Goal: Task Accomplishment & Management: Use online tool/utility

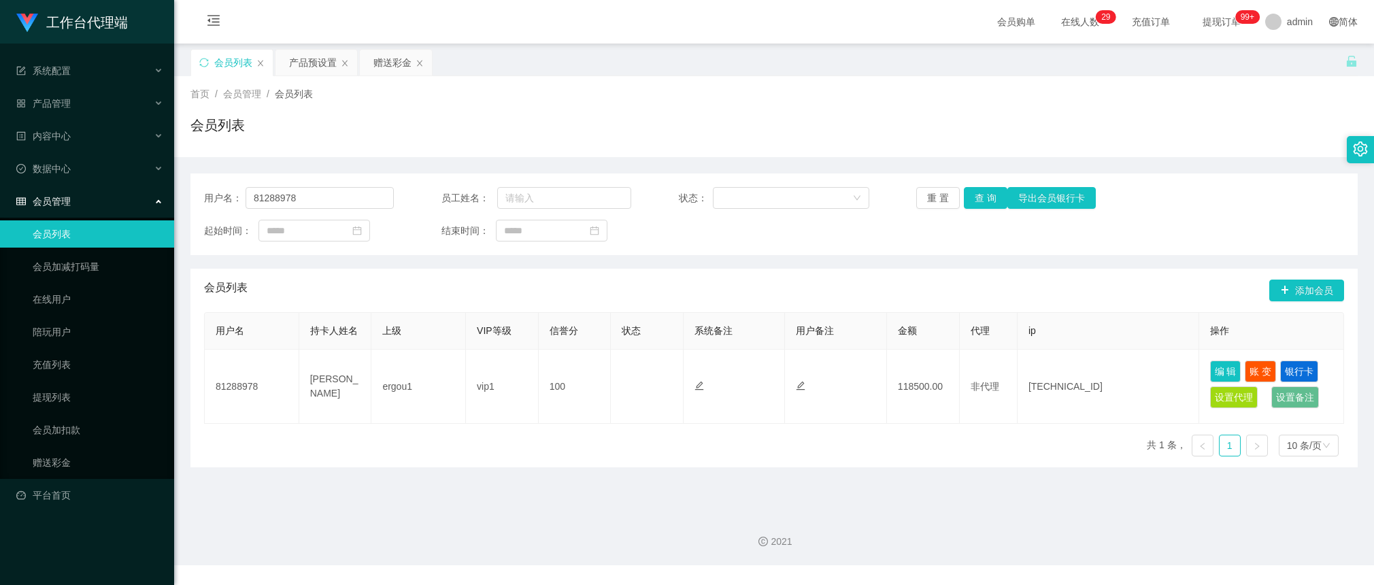
drag, startPoint x: 0, startPoint y: 0, endPoint x: 327, endPoint y: 88, distance: 338.8
click at [314, 58] on div "产品预设置" at bounding box center [313, 63] width 48 height 26
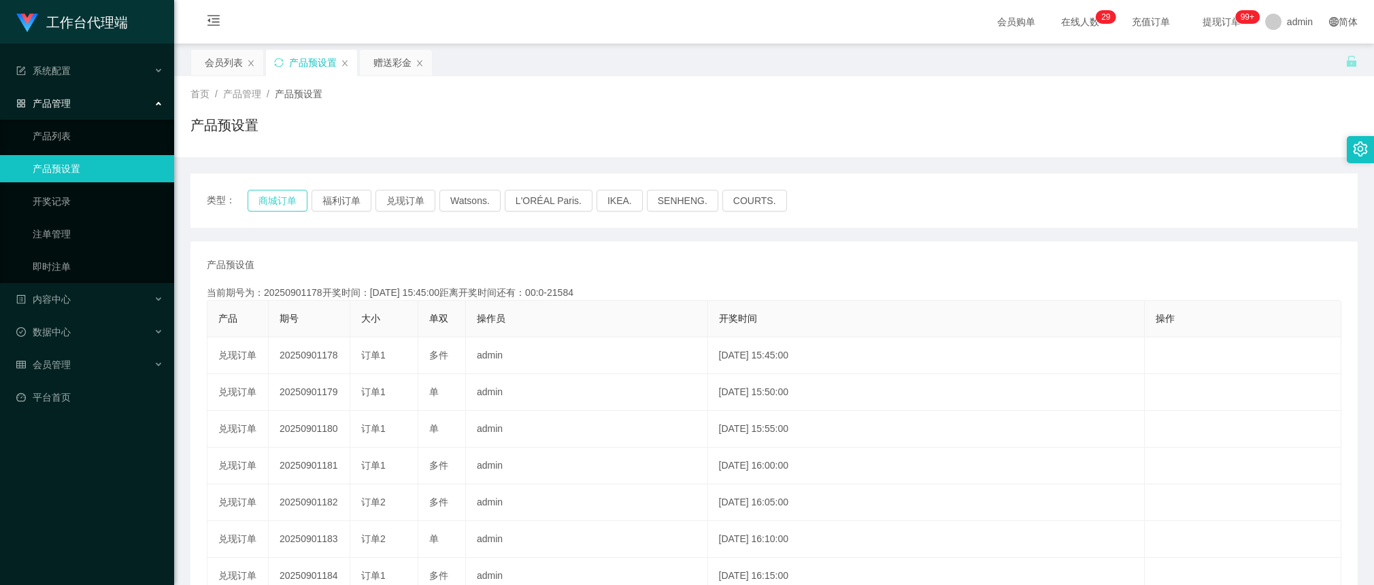
click at [287, 209] on button "商城订单" at bounding box center [278, 201] width 60 height 22
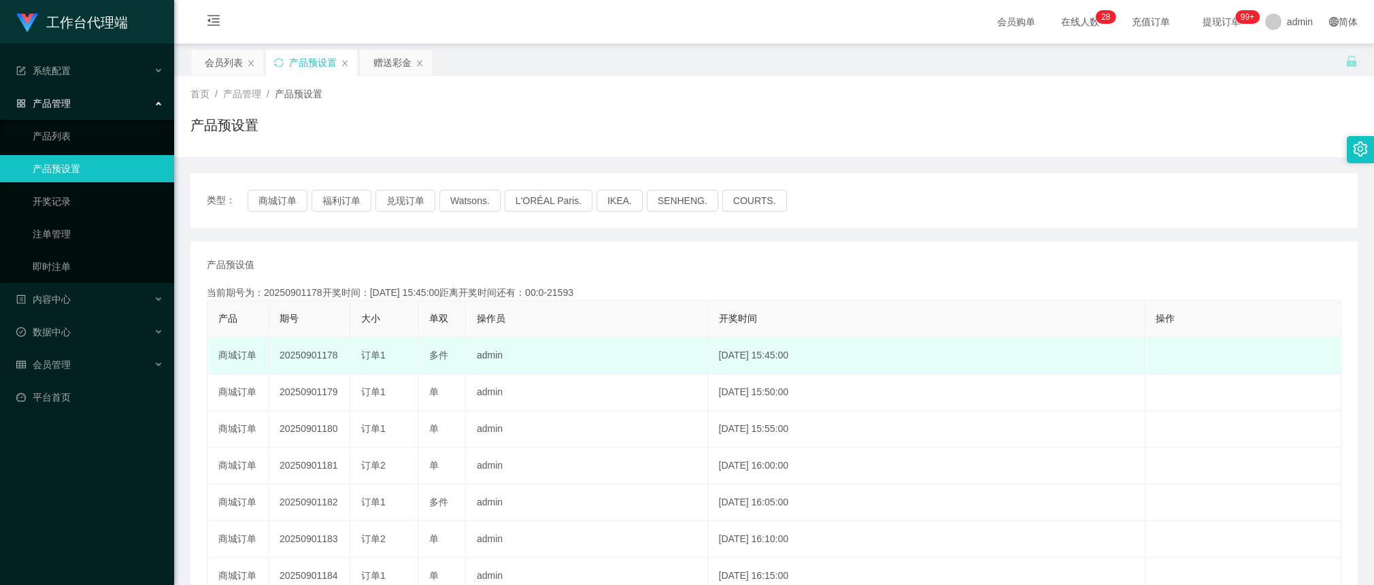
click at [376, 369] on td "订单1" at bounding box center [384, 355] width 68 height 37
click at [326, 354] on td "20250901178" at bounding box center [310, 355] width 82 height 37
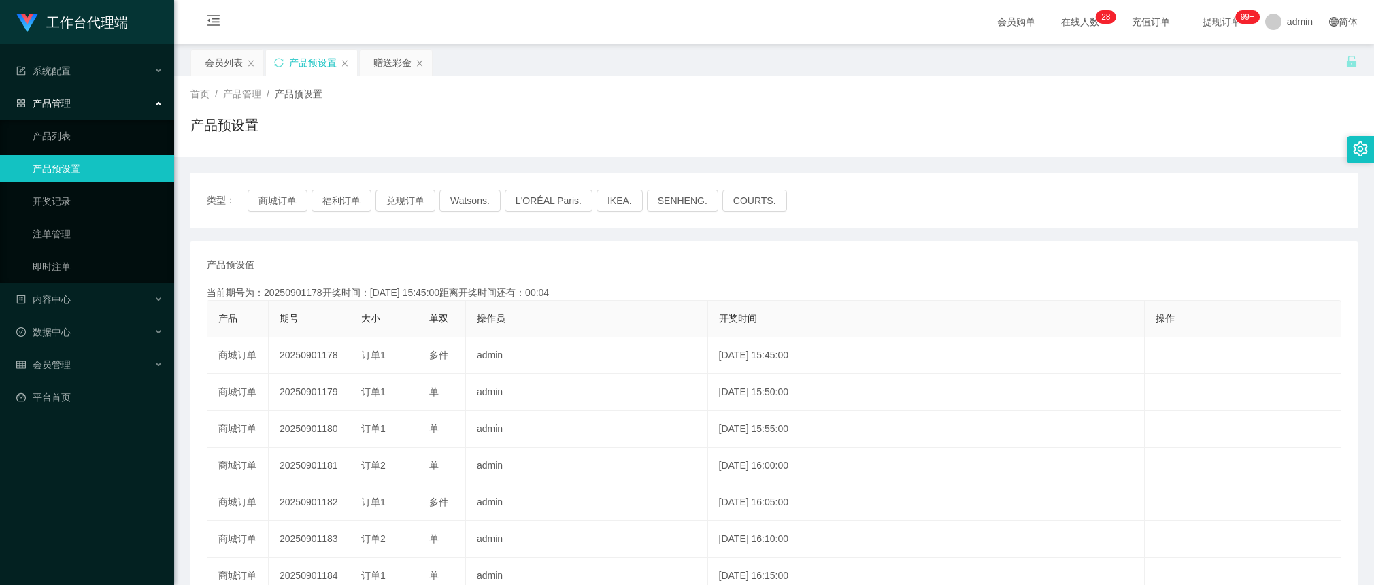
copy td "20250901178"
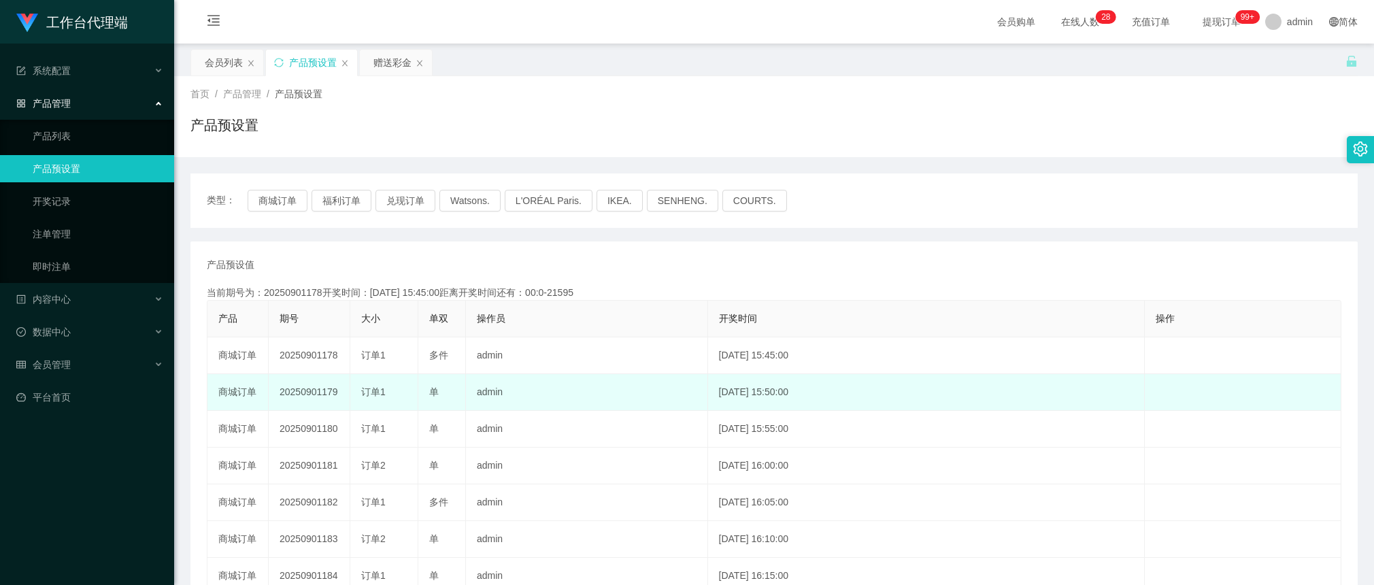
click at [328, 392] on td "20250901179" at bounding box center [310, 392] width 82 height 37
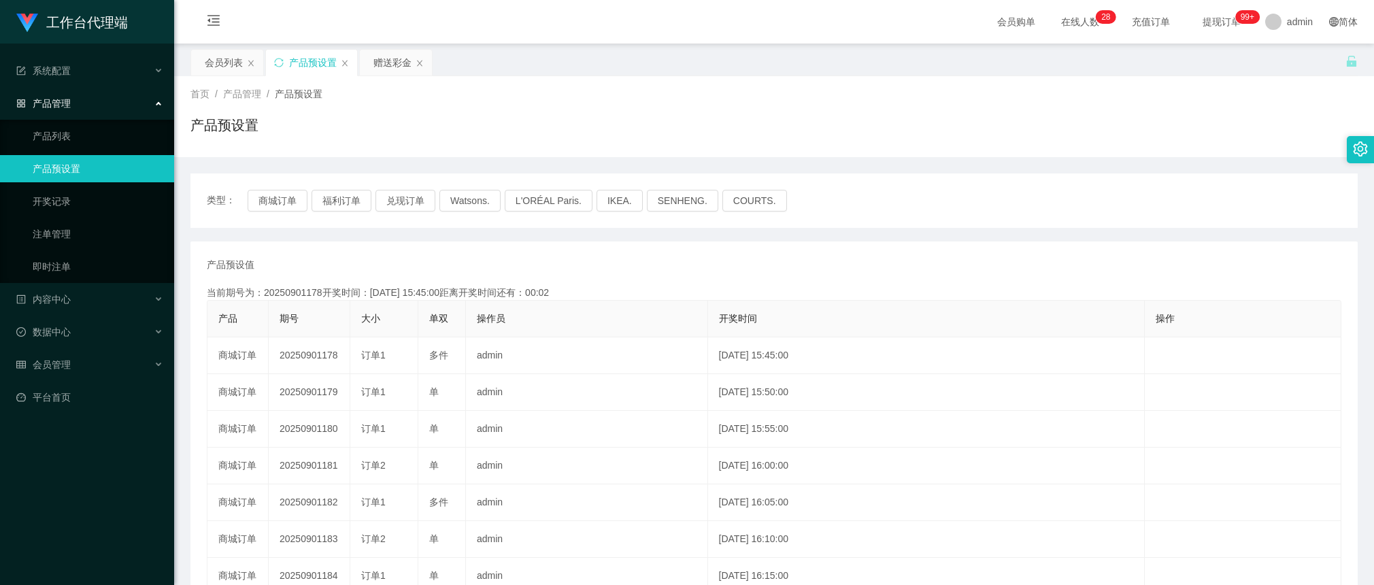
copy td "20250901179"
